Goal: Find specific page/section: Find specific page/section

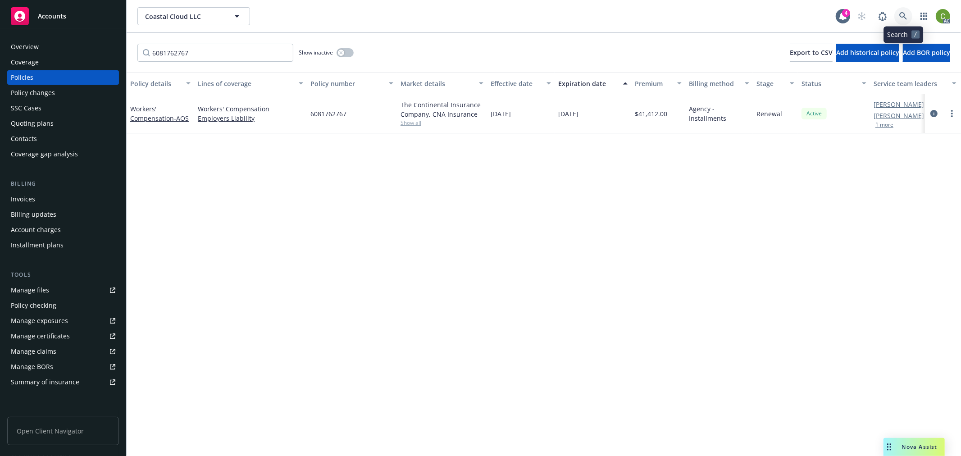
click at [904, 14] on icon at bounding box center [903, 16] width 8 height 8
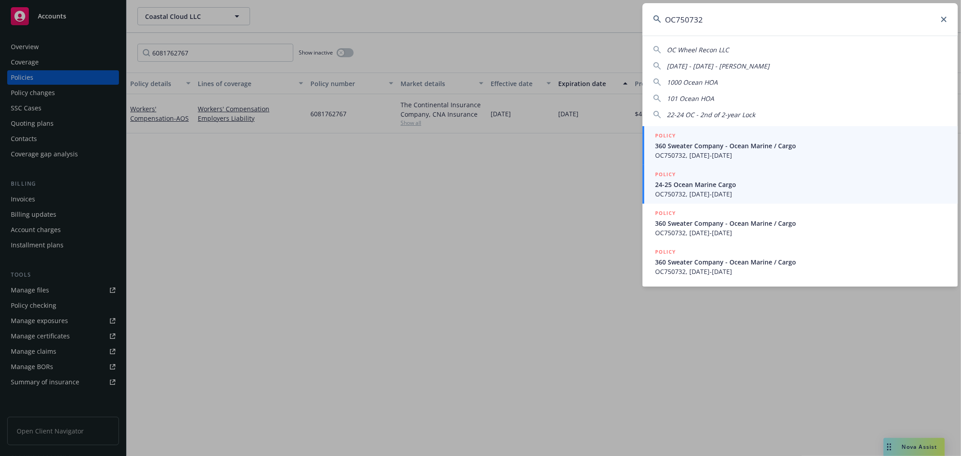
type input "OC750732"
click at [738, 187] on span "24-25 Ocean Marine Cargo" at bounding box center [801, 184] width 292 height 9
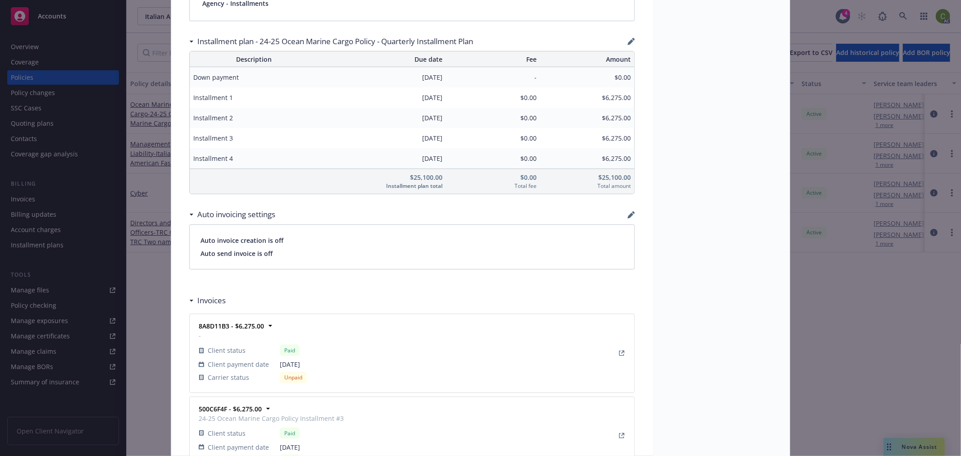
scroll to position [951, 0]
